Goal: Navigation & Orientation: Find specific page/section

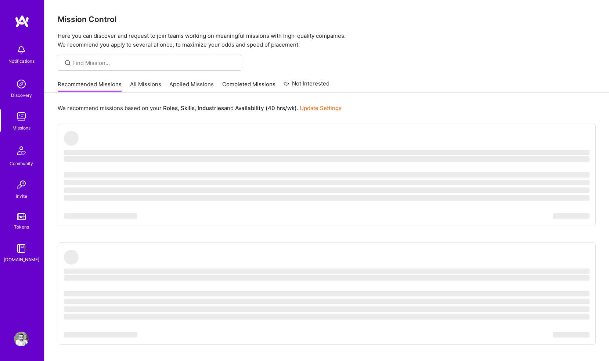
click at [11, 55] on div "Notifications" at bounding box center [22, 53] width 46 height 25
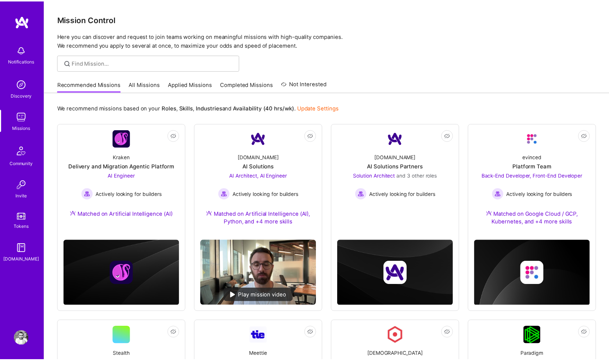
scroll to position [698, 0]
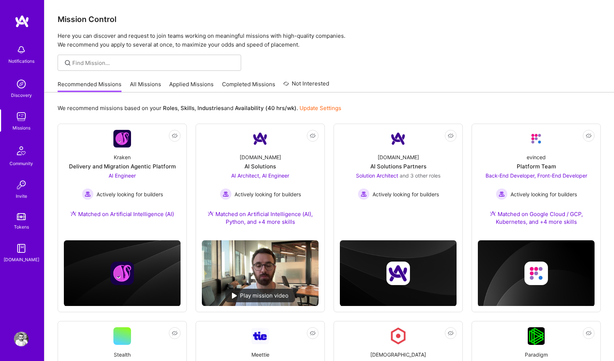
click at [289, 77] on div "Notifications Discovery Missions Community Invite Tokens [DOMAIN_NAME] Profile …" at bounding box center [307, 357] width 614 height 714
